Goal: Task Accomplishment & Management: Use online tool/utility

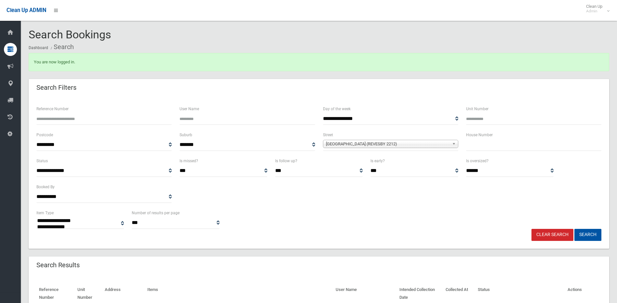
select select
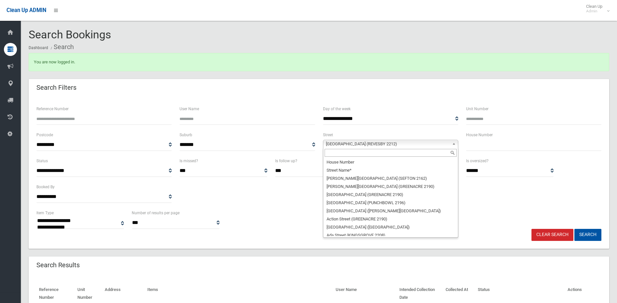
click at [341, 146] on span "Iluka Street (REVESBY 2212)" at bounding box center [388, 144] width 124 height 8
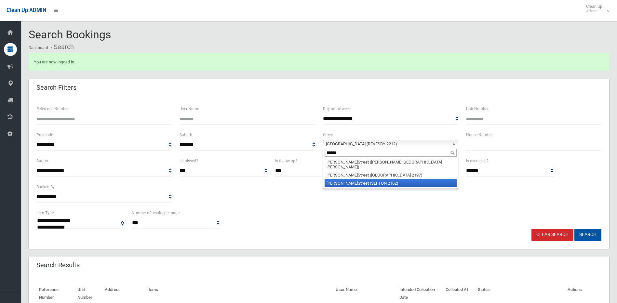
type input "******"
click at [357, 179] on li "Hector Street (SEFTON 2162)" at bounding box center [391, 183] width 132 height 8
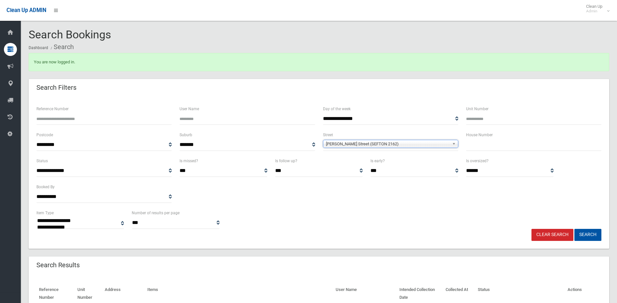
click at [474, 142] on input "text" at bounding box center [533, 145] width 135 height 12
type input "**"
click at [592, 231] on button "Search" at bounding box center [588, 235] width 27 height 12
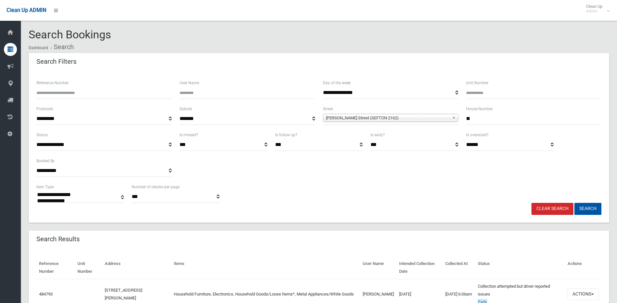
select select
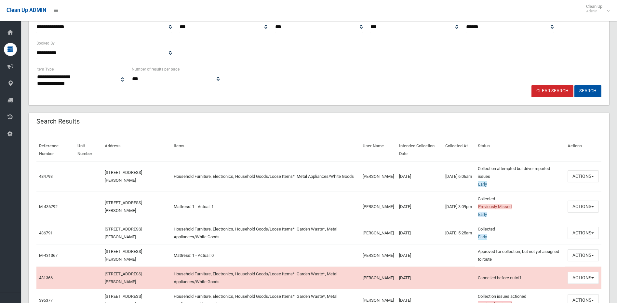
scroll to position [130, 0]
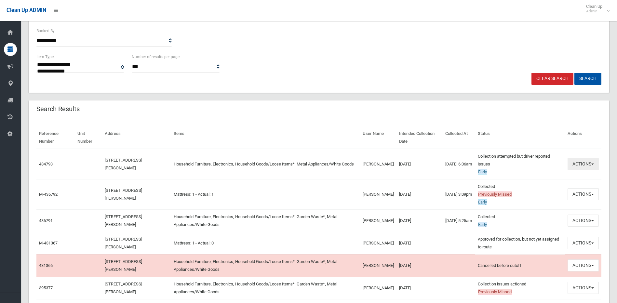
click at [584, 160] on button "Actions" at bounding box center [583, 164] width 31 height 12
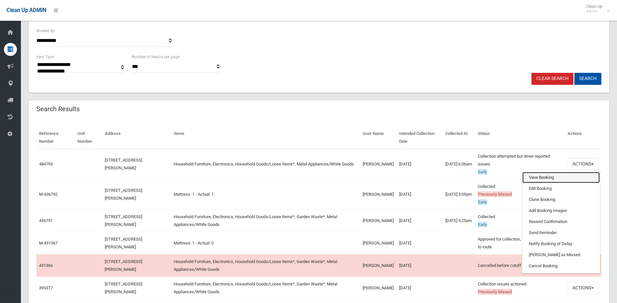
click at [541, 179] on link "View Booking" at bounding box center [561, 177] width 77 height 11
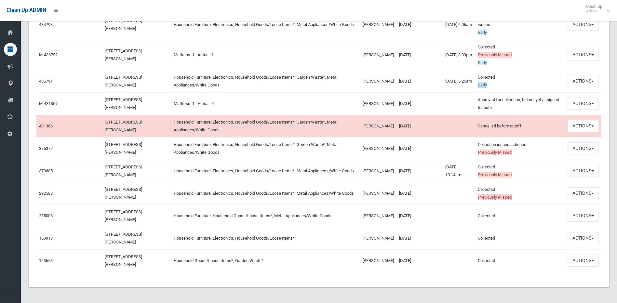
scroll to position [75, 0]
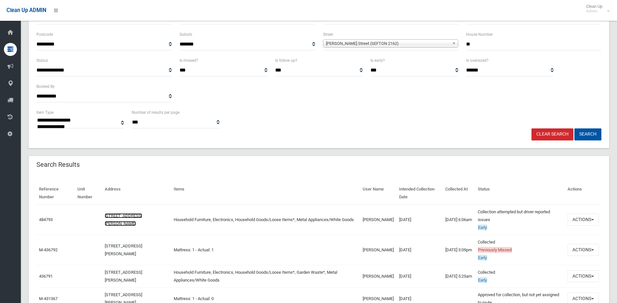
click at [115, 217] on link "[STREET_ADDRESS][PERSON_NAME]" at bounding box center [123, 220] width 37 height 13
click at [594, 221] on button "Actions" at bounding box center [583, 220] width 31 height 12
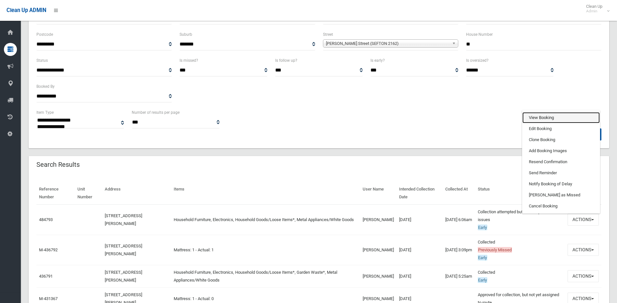
click at [551, 118] on link "View Booking" at bounding box center [561, 117] width 77 height 11
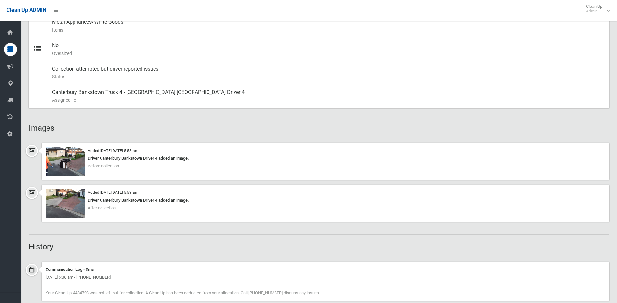
scroll to position [326, 0]
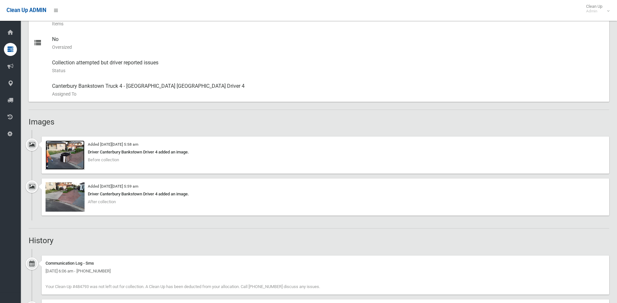
click at [60, 156] on img at bounding box center [65, 155] width 39 height 29
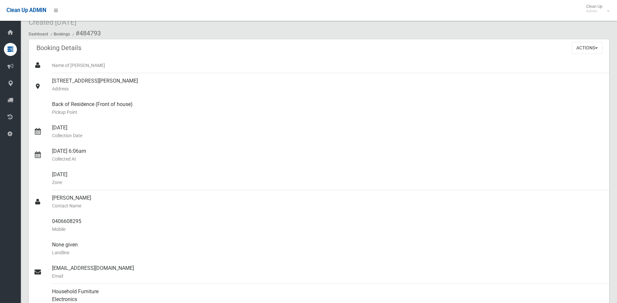
scroll to position [0, 0]
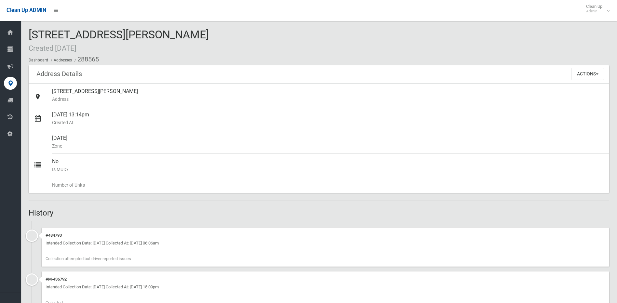
click at [101, 243] on div "Intended Collection Date: [DATE] Collected At: [DATE] 06:06am" at bounding box center [326, 244] width 560 height 8
click at [592, 70] on button "Actions" at bounding box center [588, 74] width 33 height 12
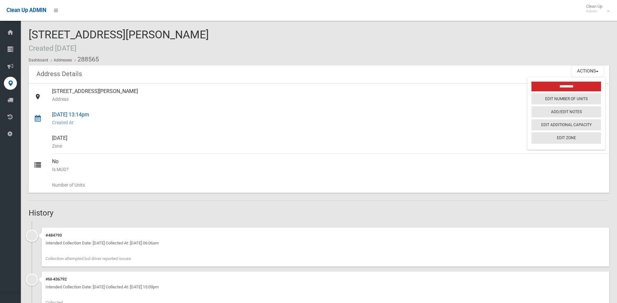
click at [499, 122] on small "Created At" at bounding box center [328, 123] width 552 height 8
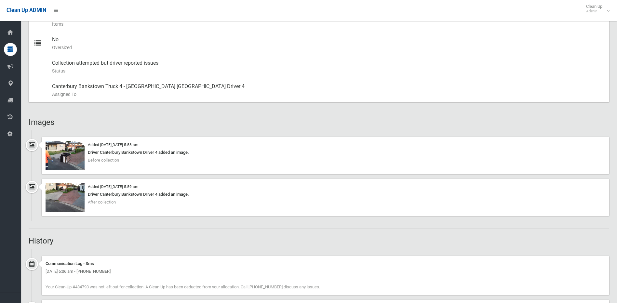
scroll to position [326, 0]
click at [51, 151] on img at bounding box center [65, 155] width 39 height 29
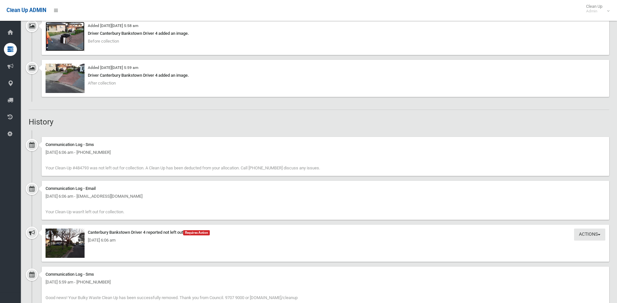
scroll to position [456, 0]
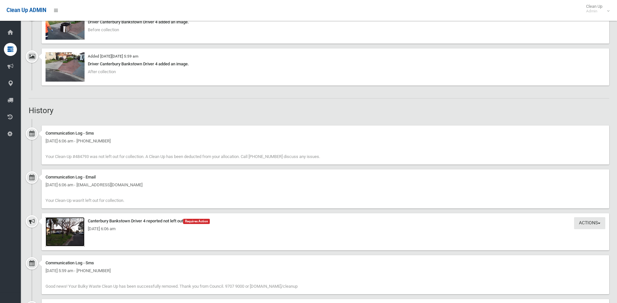
click at [63, 234] on img at bounding box center [65, 231] width 39 height 29
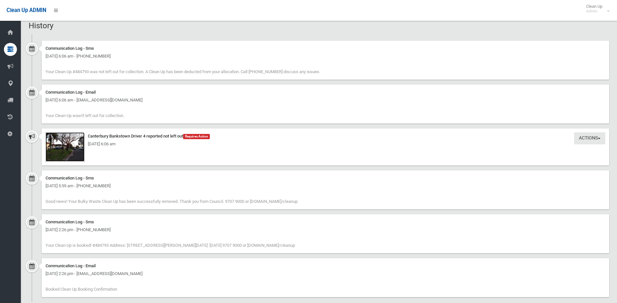
scroll to position [551, 0]
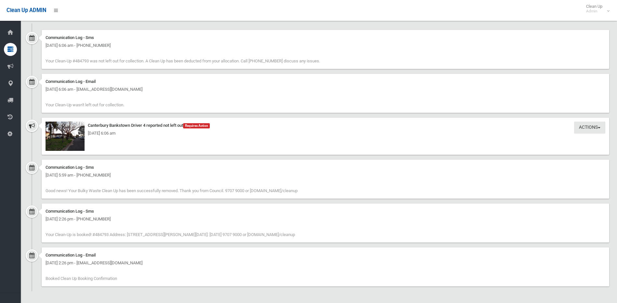
click at [168, 234] on span "Your Clean-Up is booked! #484793 Address: 17 Hector Street, SEFTON NSW 2162 Cle…" at bounding box center [171, 234] width 250 height 5
click at [29, 165] on div "Communication Log - Sms Tuesday 16th September 2025 - 5:59 am - +61406608295 Go…" at bounding box center [319, 182] width 581 height 44
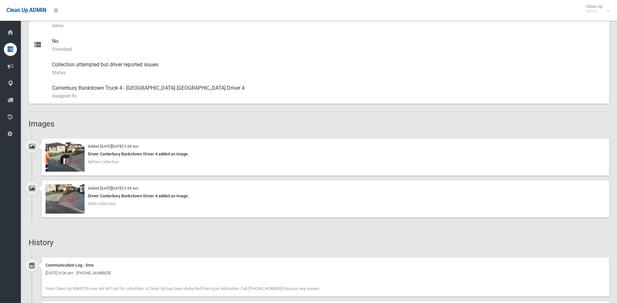
scroll to position [128, 0]
